Goal: Transaction & Acquisition: Purchase product/service

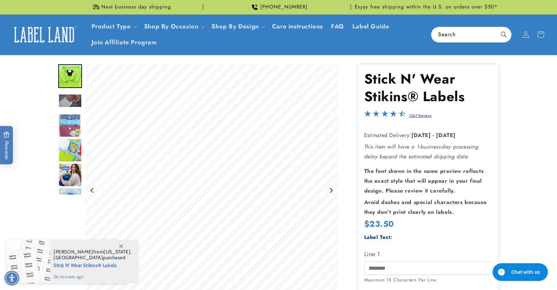
click at [72, 102] on img "Go to slide 3" at bounding box center [70, 101] width 24 height 14
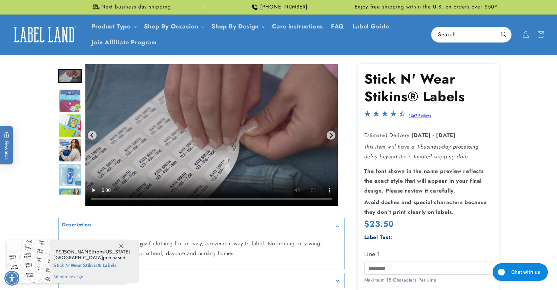
click at [71, 127] on img "Go to slide 5" at bounding box center [70, 126] width 24 height 24
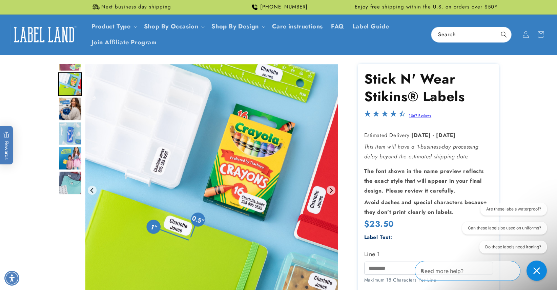
click at [70, 108] on img "Go to slide 6" at bounding box center [70, 109] width 24 height 24
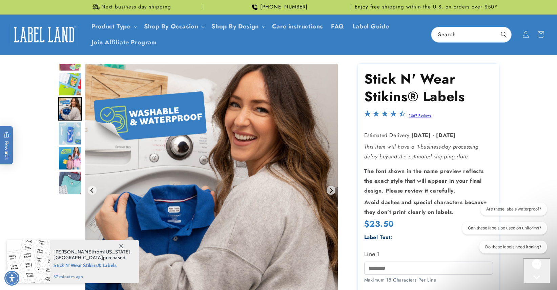
click at [69, 134] on img "Go to slide 7" at bounding box center [70, 134] width 24 height 24
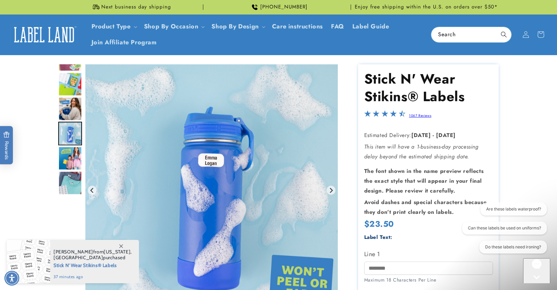
click at [68, 154] on img "Go to slide 8" at bounding box center [70, 158] width 24 height 24
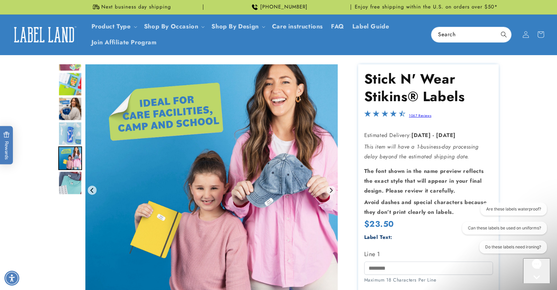
click at [64, 82] on img "Go to slide 5" at bounding box center [70, 84] width 24 height 24
